Goal: Task Accomplishment & Management: Manage account settings

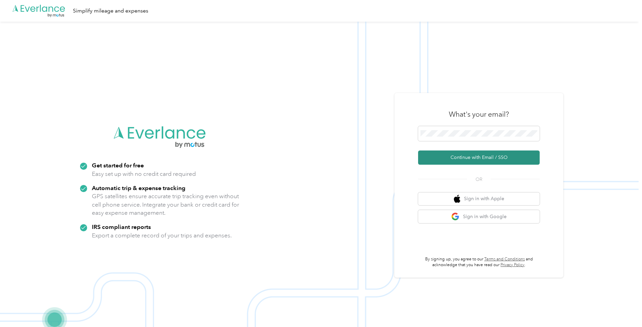
click at [481, 158] on button "Continue with Email / SSO" at bounding box center [479, 157] width 122 height 14
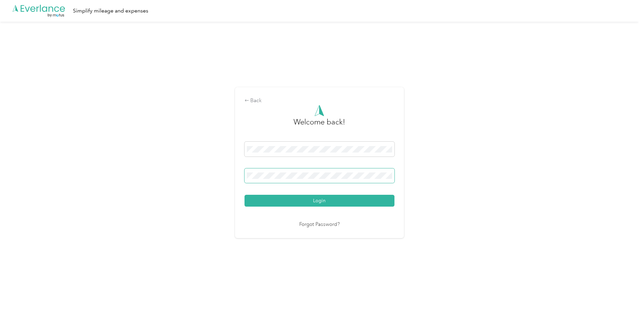
click at [321, 200] on button "Login" at bounding box center [320, 201] width 150 height 12
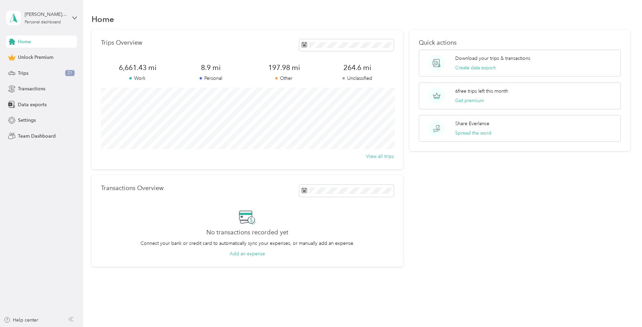
click at [359, 79] on p "Unclassified" at bounding box center [357, 78] width 73 height 7
click at [358, 69] on span "264.6 mi" at bounding box center [357, 67] width 73 height 9
click at [25, 75] on span "Trips" at bounding box center [23, 73] width 10 height 7
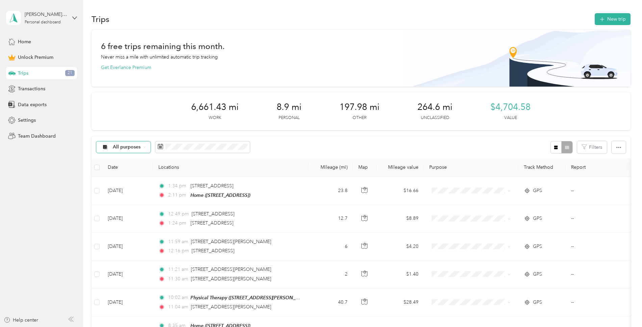
click at [122, 146] on span "All purposes" at bounding box center [127, 147] width 28 height 5
click at [126, 172] on span "Unclassified" at bounding box center [129, 168] width 33 height 7
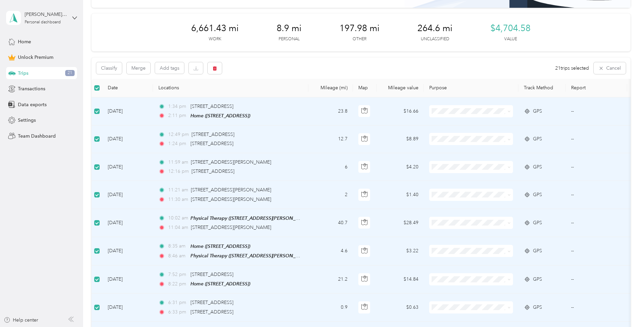
scroll to position [83, 0]
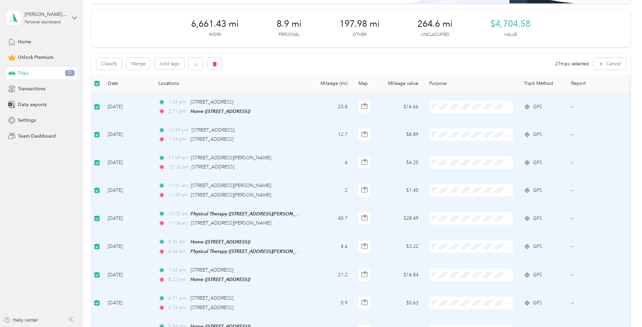
click at [99, 104] on span at bounding box center [96, 106] width 5 height 5
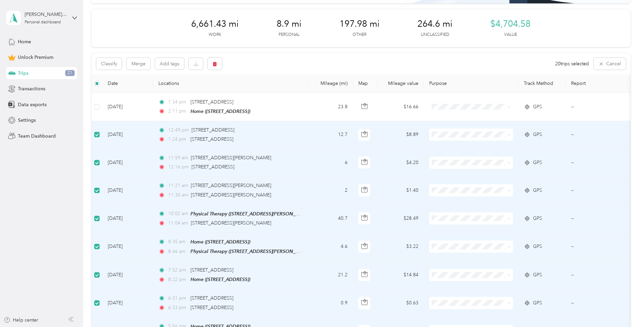
click at [98, 131] on label at bounding box center [96, 134] width 5 height 7
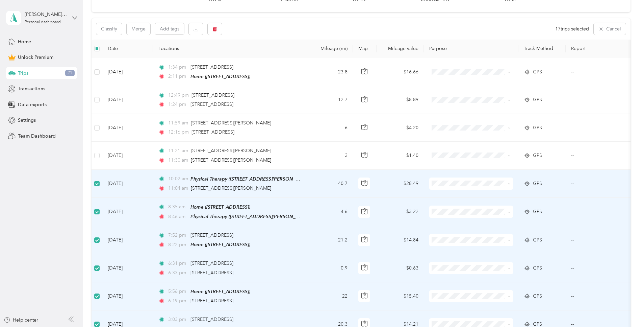
scroll to position [122, 0]
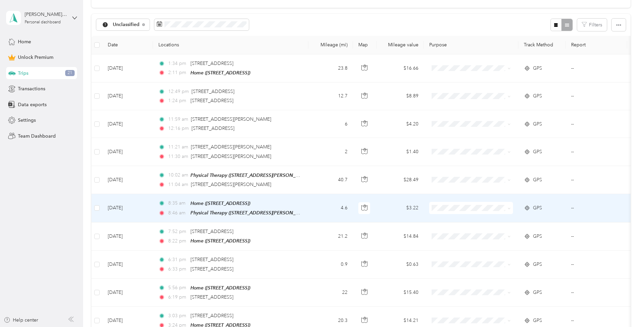
click at [457, 288] on span "Medical" at bounding box center [477, 290] width 63 height 7
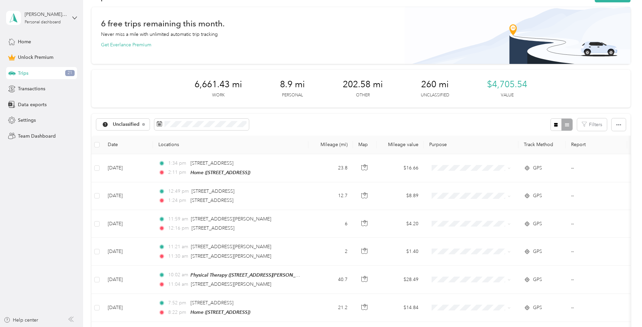
scroll to position [0, 0]
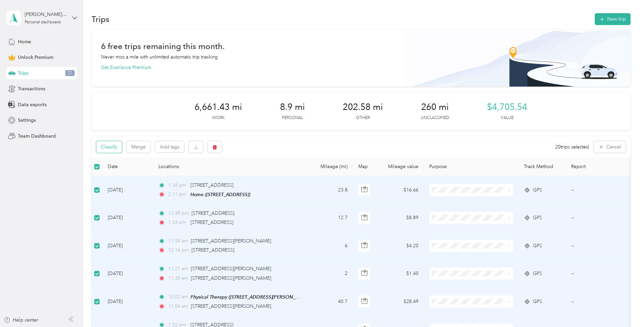
click at [109, 145] on button "Classify" at bounding box center [109, 147] width 26 height 12
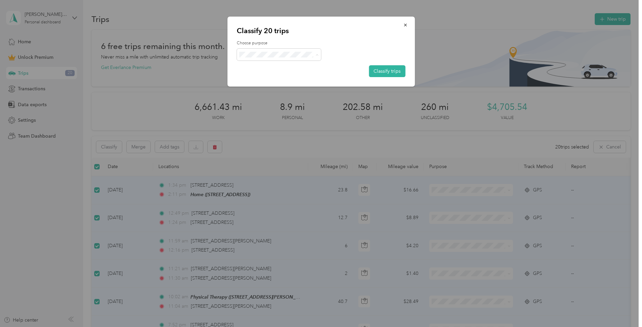
click at [268, 78] on span "Personal" at bounding box center [285, 78] width 63 height 7
click at [395, 68] on button "Classify trips" at bounding box center [387, 71] width 36 height 12
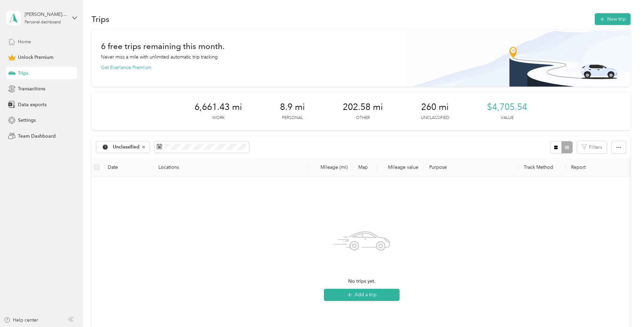
click at [25, 42] on span "Home" at bounding box center [24, 41] width 13 height 7
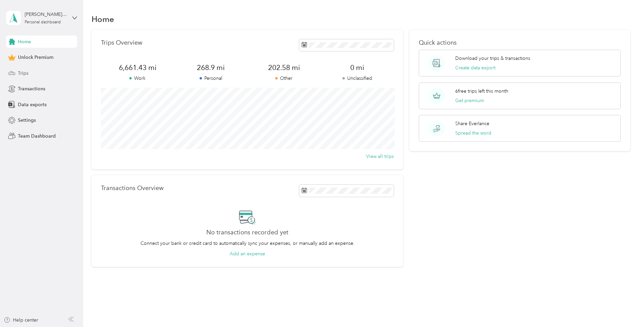
click at [28, 74] on span "Trips" at bounding box center [23, 73] width 10 height 7
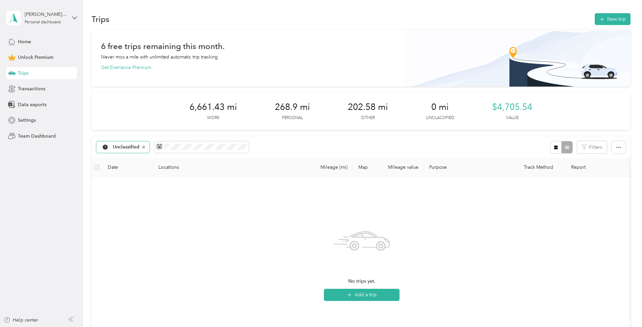
click at [114, 148] on span "Unclassified" at bounding box center [126, 147] width 27 height 5
click at [123, 218] on span "Medical" at bounding box center [130, 215] width 35 height 7
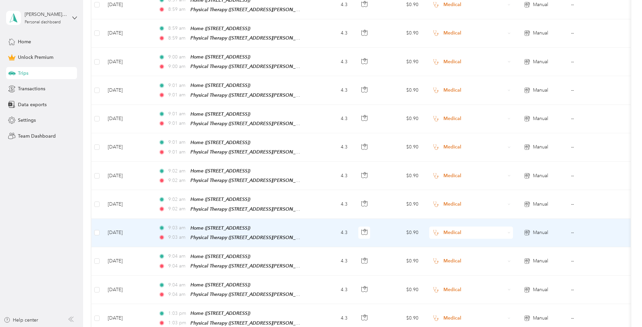
scroll to position [663, 0]
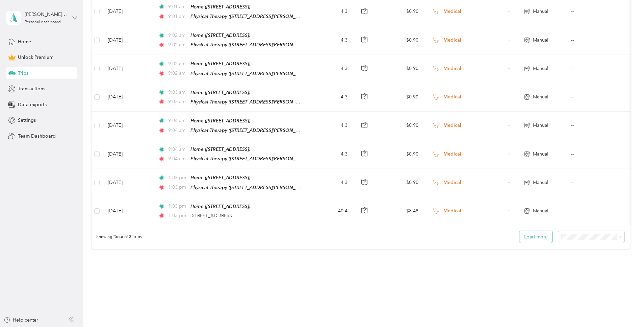
click at [534, 231] on button "Load more" at bounding box center [536, 237] width 33 height 12
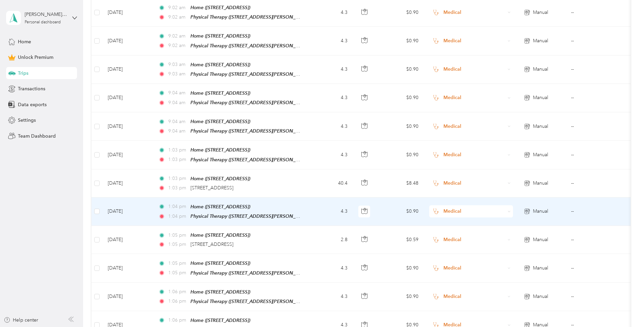
scroll to position [695, 0]
